Goal: Information Seeking & Learning: Learn about a topic

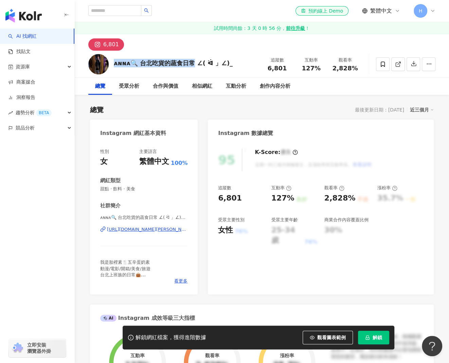
click at [192, 63] on div "ᴀɴɴᴀ🔍 台北吃貨的蔬食日常 ∠( ᐛ 」∠)_" at bounding box center [173, 63] width 119 height 8
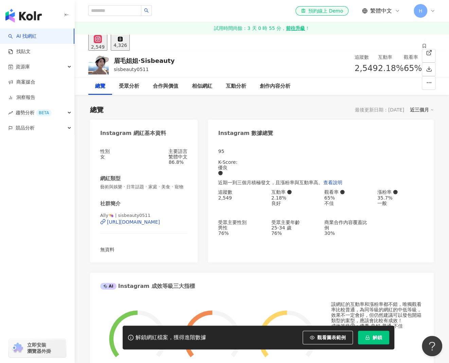
drag, startPoint x: 123, startPoint y: 58, endPoint x: 115, endPoint y: 59, distance: 7.8
click at [113, 59] on div "眉毛姐姐·Sisbeauty sisbeauty0511 追蹤數 2,549 互動率 2.18% 觀看率 65%" at bounding box center [262, 64] width 375 height 27
click at [144, 225] on div "https://www.instagram.com/sisbeauty0511/" at bounding box center [133, 221] width 53 height 5
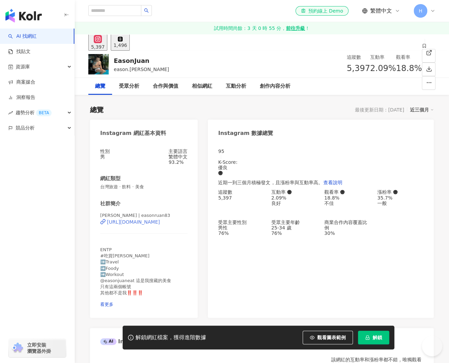
click at [158, 225] on div "https://www.instagram.com/easonruan83/" at bounding box center [133, 221] width 53 height 5
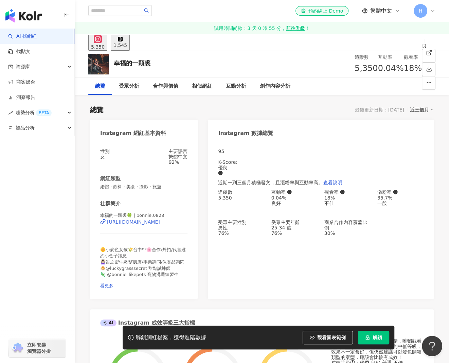
click at [152, 225] on div "https://www.instagram.com/bonnie.0828/" at bounding box center [133, 221] width 53 height 5
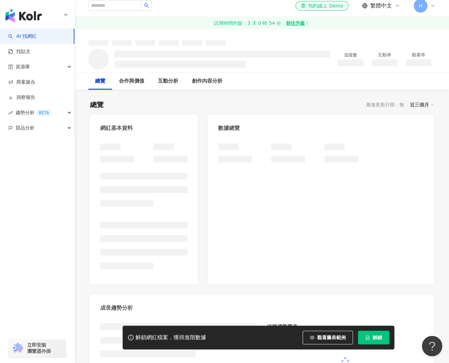
scroll to position [102, 0]
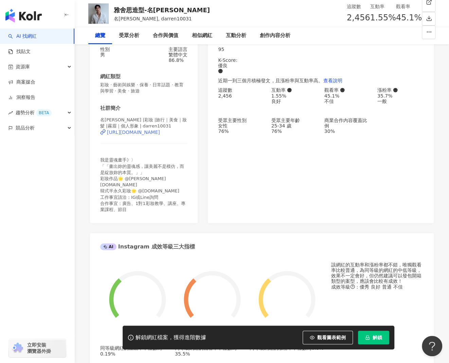
click at [139, 135] on div "https://www.instagram.com/darren10031/" at bounding box center [133, 132] width 53 height 5
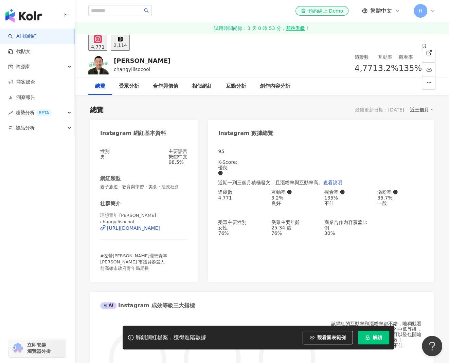
click at [153, 229] on div "https://www.instagram.com/changyilisocool/" at bounding box center [133, 227] width 53 height 5
drag, startPoint x: 134, startPoint y: 64, endPoint x: 110, endPoint y: 59, distance: 24.2
click at [110, 59] on div "張以理 changyilisocool 追蹤數 4,771 互動率 3.2% 觀看率 135%" at bounding box center [262, 64] width 375 height 27
copy div "張以理"
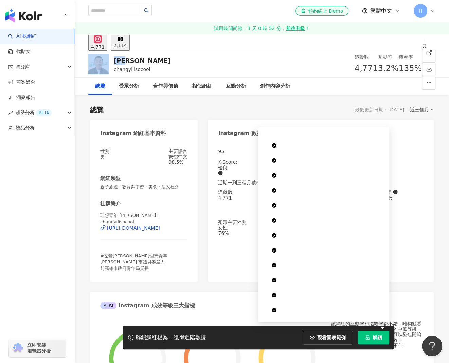
click at [377, 340] on span "解鎖" at bounding box center [378, 337] width 10 height 5
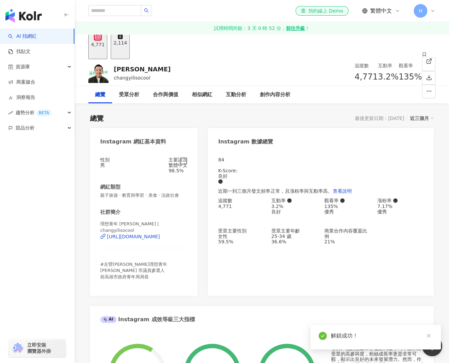
click at [187, 164] on icon "button" at bounding box center [184, 160] width 7 height 7
click at [127, 46] on div "2,114" at bounding box center [121, 42] width 14 height 5
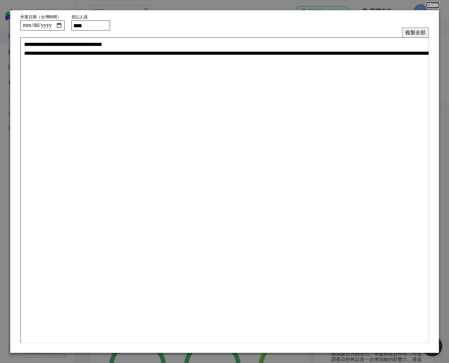
click at [96, 24] on input "****" at bounding box center [90, 25] width 39 height 10
type input "****"
click at [407, 32] on button "複製全部" at bounding box center [416, 33] width 27 height 10
click at [438, 4] on button "Close" at bounding box center [432, 4] width 13 height 5
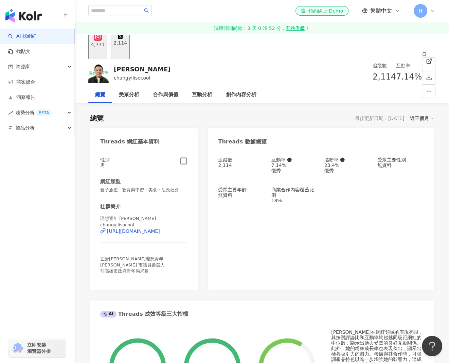
click at [105, 47] on div "4,771" at bounding box center [98, 44] width 14 height 5
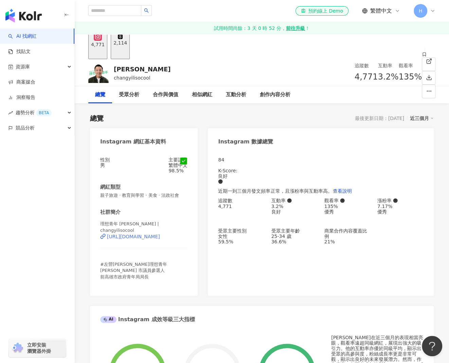
click at [150, 239] on div "https://www.instagram.com/changyilisocool/" at bounding box center [133, 236] width 53 height 5
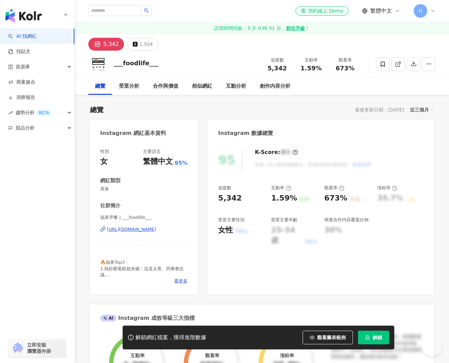
click at [156, 229] on div "https://www.instagram.com/___foodlife___/" at bounding box center [131, 229] width 49 height 6
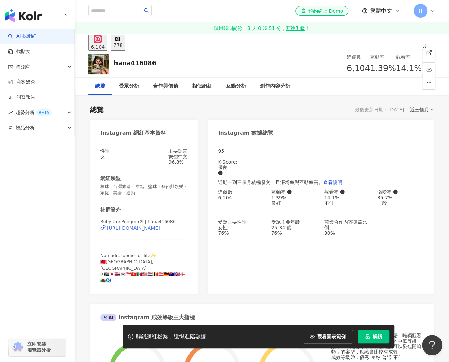
click at [146, 231] on div "https://www.instagram.com/hana416086/" at bounding box center [133, 227] width 53 height 5
drag, startPoint x: 153, startPoint y: 67, endPoint x: 115, endPoint y: 63, distance: 37.6
click at [115, 63] on div "hana416086 追蹤數 6,104 互動率 1.39% 觀看率 14.1%" at bounding box center [262, 64] width 375 height 27
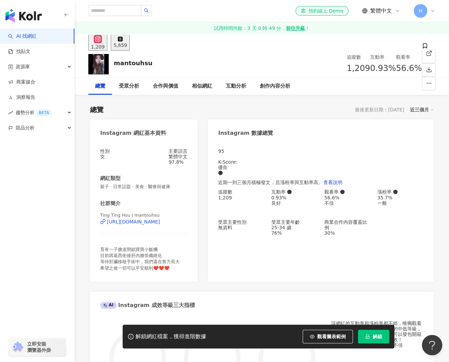
click at [157, 225] on div "https://www.instagram.com/mantouhsu/" at bounding box center [133, 221] width 53 height 5
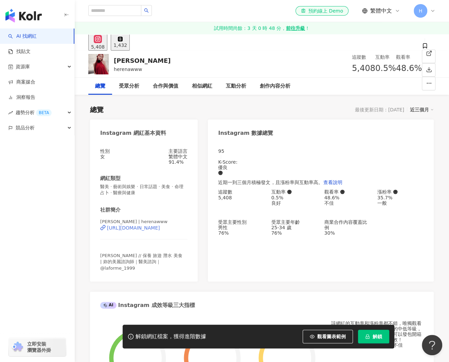
click at [153, 231] on div "https://www.instagram.com/herenawww/" at bounding box center [133, 227] width 53 height 5
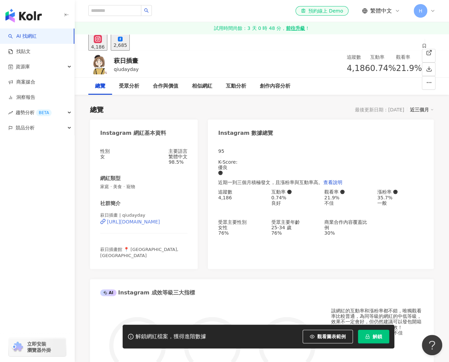
click at [160, 225] on div "[URL][DOMAIN_NAME]" at bounding box center [133, 221] width 53 height 5
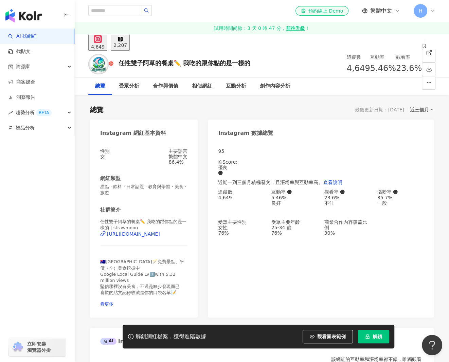
click at [159, 236] on div "https://www.instagram.com/strawmoon/" at bounding box center [133, 234] width 53 height 5
drag, startPoint x: 191, startPoint y: 59, endPoint x: 246, endPoint y: 66, distance: 55.5
click at [246, 66] on div "任性雙子阿草的餐桌✏️ 我吃的跟你點的是一樣的" at bounding box center [185, 63] width 132 height 8
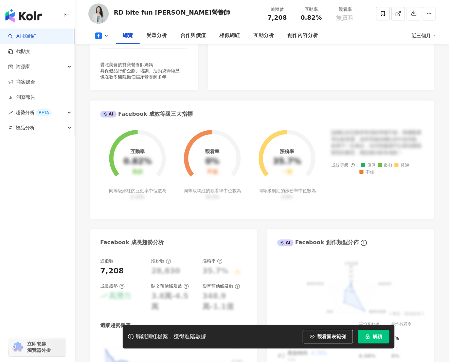
scroll to position [102, 0]
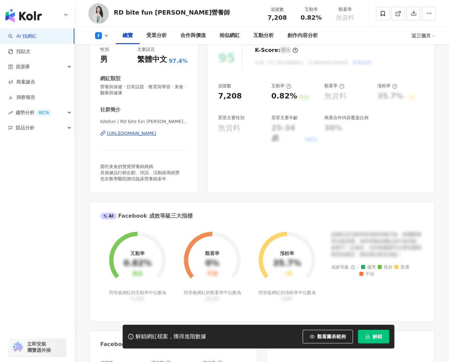
click at [151, 134] on div "https://www.facebook.com/1474635986102315" at bounding box center [131, 134] width 49 height 6
drag, startPoint x: 193, startPoint y: 13, endPoint x: 113, endPoint y: 15, distance: 80.9
click at [113, 15] on div "RD bite fun 陳柏方營養師 追蹤數 7,208 互動率 0.82% 觀看率 無資料" at bounding box center [262, 13] width 375 height 27
copy div "RD bite fun 陳柏方營養師"
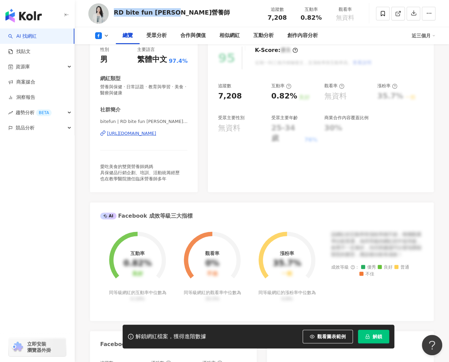
click at [156, 135] on div "https://www.facebook.com/1474635986102315" at bounding box center [131, 134] width 49 height 6
click at [376, 336] on span "解鎖" at bounding box center [378, 336] width 10 height 5
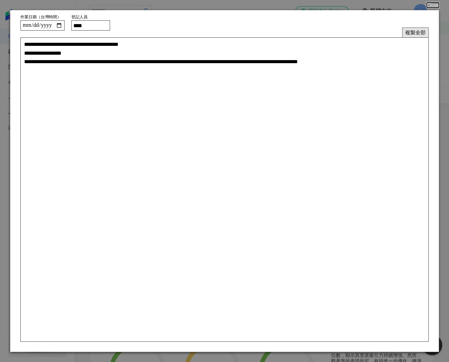
click at [417, 34] on button "複製全部" at bounding box center [416, 33] width 27 height 10
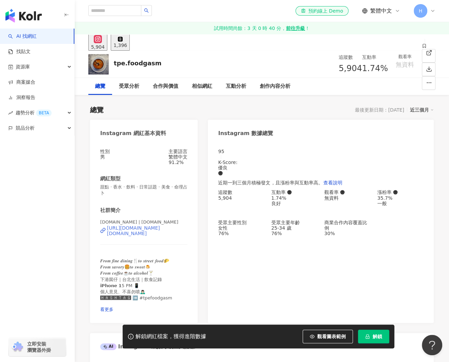
click at [145, 235] on div "[URL][DOMAIN_NAME][DOMAIN_NAME]" at bounding box center [147, 230] width 81 height 11
drag, startPoint x: 161, startPoint y: 62, endPoint x: 115, endPoint y: 63, distance: 46.2
click at [115, 63] on div "tpe.foodgasm 追蹤數 5,904 互動率 1.74% 觀看率 無資料" at bounding box center [262, 64] width 375 height 27
copy div "tpe.foodgasm"
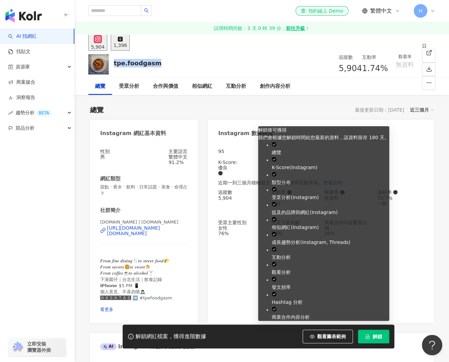
click at [369, 334] on icon "lock" at bounding box center [367, 336] width 5 height 5
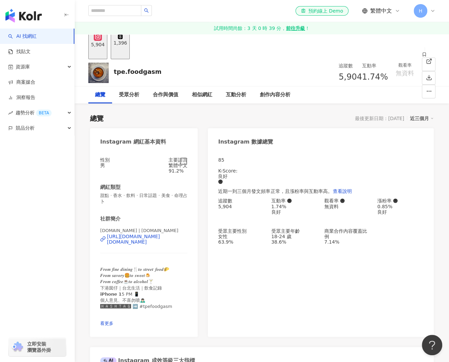
click at [184, 165] on icon "button" at bounding box center [184, 161] width 8 height 8
click at [127, 46] on div "1,396" at bounding box center [121, 42] width 14 height 5
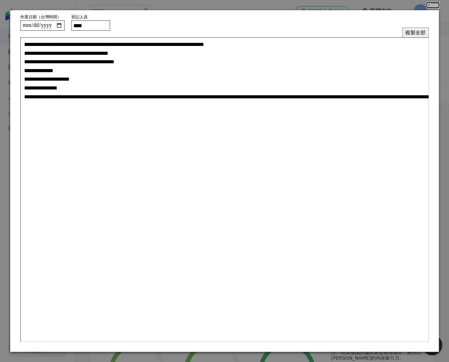
click at [420, 34] on button "複製全部" at bounding box center [416, 33] width 27 height 10
click at [431, 5] on button "Close" at bounding box center [432, 4] width 13 height 5
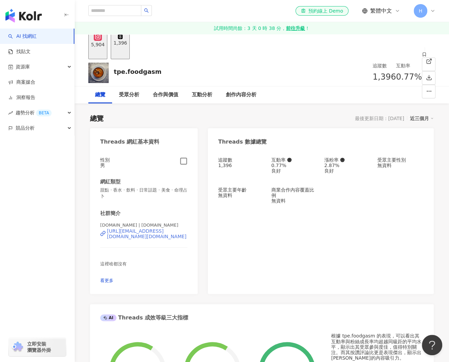
click at [143, 239] on div "https://www.threads.com/@tpe.foodgasm" at bounding box center [147, 233] width 81 height 11
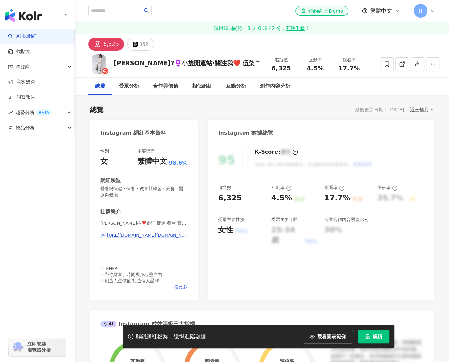
click at [152, 235] on div "[URL][DOMAIN_NAME][DOMAIN_NAME]" at bounding box center [147, 236] width 81 height 6
drag, startPoint x: 157, startPoint y: 66, endPoint x: 139, endPoint y: 4, distance: 64.3
click at [226, 68] on div "[PERSON_NAME]?‍♀️小隻開運站·關注我❤️ 伍柒™ 追蹤數 6,325 互動率 4.5% 觀看率 17.7%" at bounding box center [262, 64] width 375 height 27
click at [372, 338] on button "解鎖" at bounding box center [373, 336] width 31 height 14
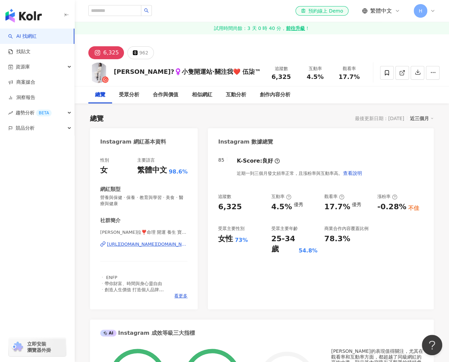
click at [140, 58] on button "962" at bounding box center [140, 52] width 27 height 13
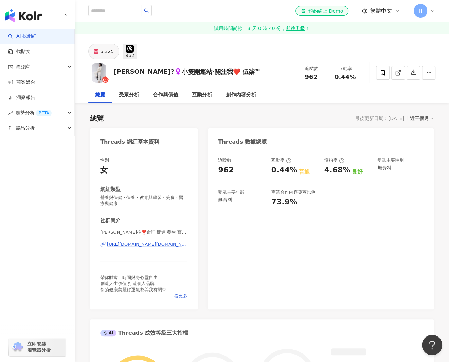
click at [114, 56] on button "6,325" at bounding box center [103, 52] width 31 height 16
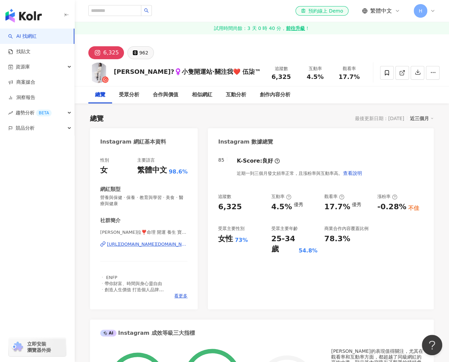
click at [142, 56] on div "962" at bounding box center [143, 53] width 9 height 10
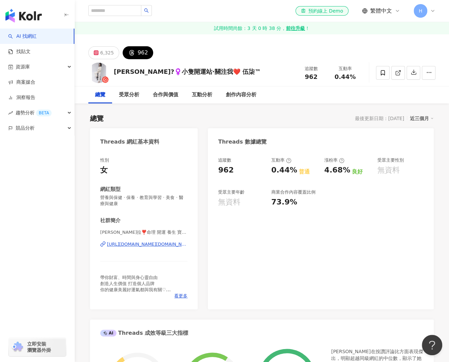
click at [197, 53] on div "6,325 962" at bounding box center [262, 46] width 375 height 25
click at [101, 53] on div "6,325" at bounding box center [107, 53] width 14 height 10
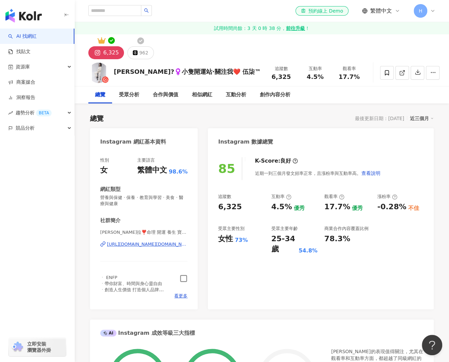
click at [183, 279] on icon "button" at bounding box center [184, 278] width 8 height 8
click at [143, 52] on div "962" at bounding box center [143, 53] width 9 height 10
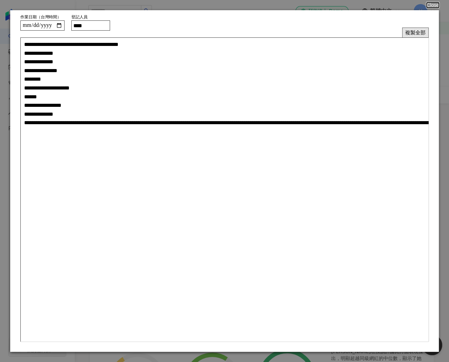
click at [412, 36] on button "複製全部" at bounding box center [416, 33] width 27 height 10
click at [407, 30] on button "複製全部" at bounding box center [416, 33] width 27 height 10
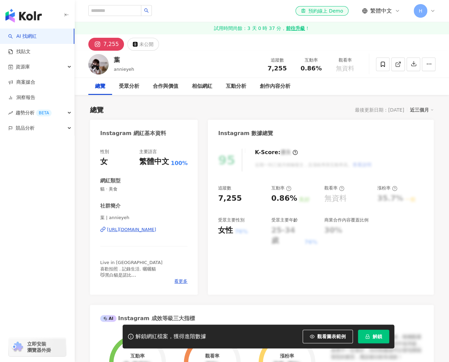
scroll to position [102, 0]
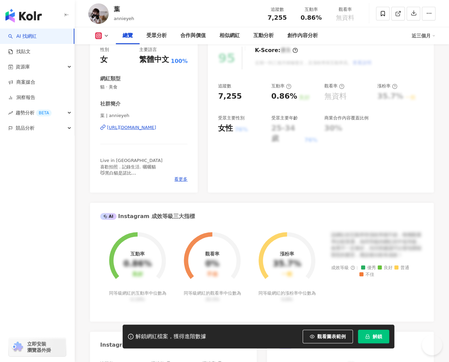
click at [156, 129] on div "[URL][DOMAIN_NAME]" at bounding box center [131, 127] width 49 height 6
click at [110, 8] on div "葉 annieyeh 追蹤數 7,255 互動率 0.86% 觀看率 無資料" at bounding box center [262, 13] width 375 height 27
click at [368, 331] on button "解鎖" at bounding box center [373, 336] width 31 height 14
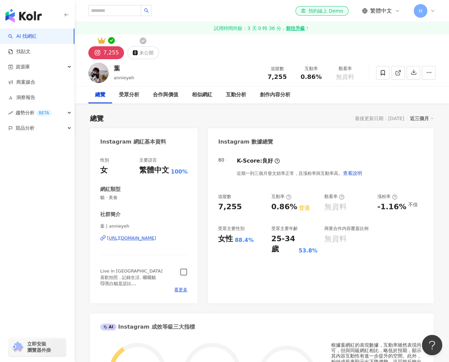
click at [184, 271] on icon "button" at bounding box center [184, 272] width 8 height 8
click at [139, 50] on div "未公開" at bounding box center [146, 53] width 14 height 10
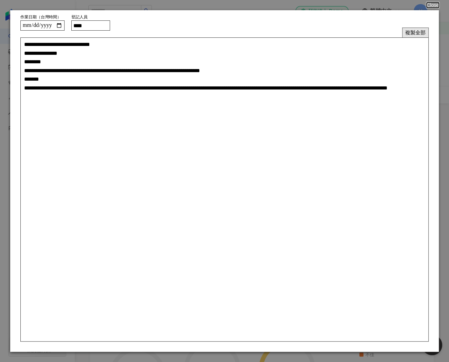
click at [417, 30] on button "複製全部" at bounding box center [416, 33] width 27 height 10
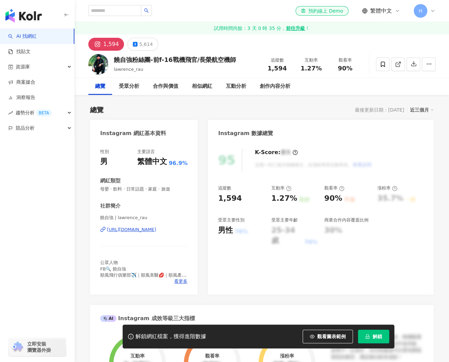
click at [148, 232] on div "[URL][DOMAIN_NAME]" at bounding box center [131, 229] width 49 height 6
drag, startPoint x: 235, startPoint y: 61, endPoint x: 115, endPoint y: 60, distance: 120.0
click at [115, 60] on div "饒自強粉絲團-前f-16戰機飛官/長榮航空機師 lawrence_rau 追蹤數 1,594 互動率 1.27% 觀看率 90%" at bounding box center [262, 64] width 375 height 27
copy div "饒自強粉絲團-前f-16戰機飛官/長榮航空機師"
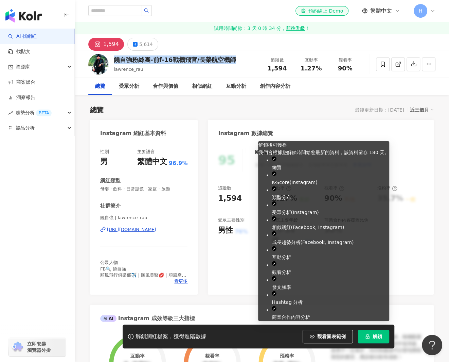
click at [375, 340] on button "解鎖" at bounding box center [373, 336] width 31 height 14
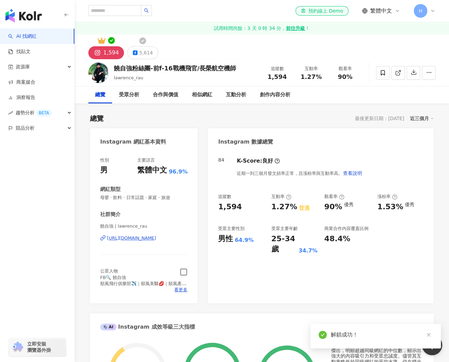
click at [149, 46] on div "1,594 5,614" at bounding box center [262, 46] width 375 height 25
click at [146, 53] on div "5,614" at bounding box center [146, 53] width 14 height 10
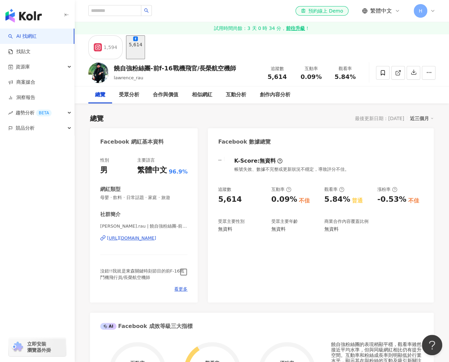
click at [184, 272] on icon "button" at bounding box center [184, 272] width 8 height 8
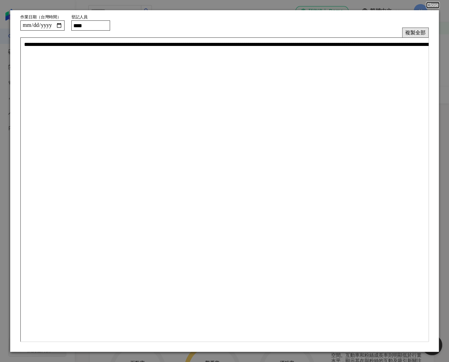
click at [415, 34] on button "複製全部" at bounding box center [416, 33] width 27 height 10
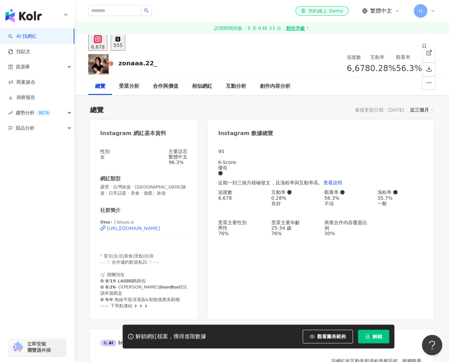
click at [132, 231] on div "https://www.instagram.com/biuuu.a/" at bounding box center [133, 227] width 53 height 5
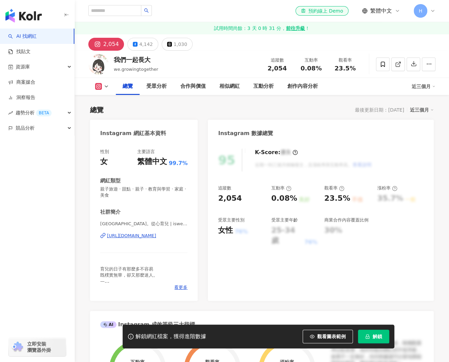
scroll to position [102, 0]
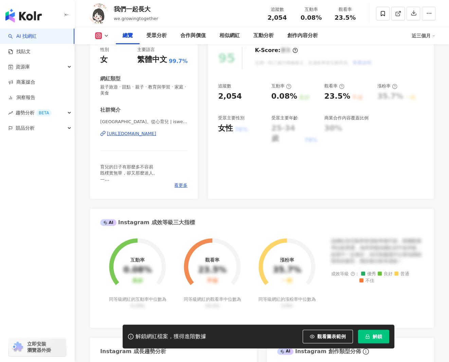
click at [156, 133] on div "[URL][DOMAIN_NAME]" at bounding box center [131, 134] width 49 height 6
